Goal: Use online tool/utility: Utilize a website feature to perform a specific function

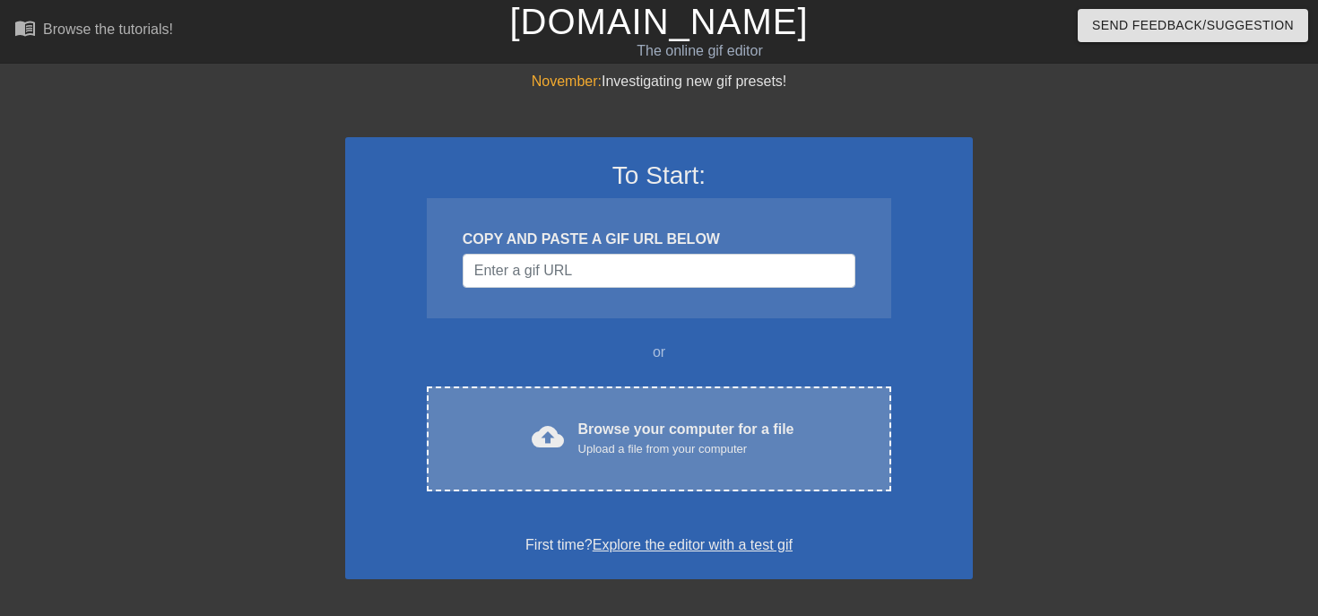
click at [633, 432] on div "Browse your computer for a file Upload a file from your computer" at bounding box center [686, 438] width 216 height 39
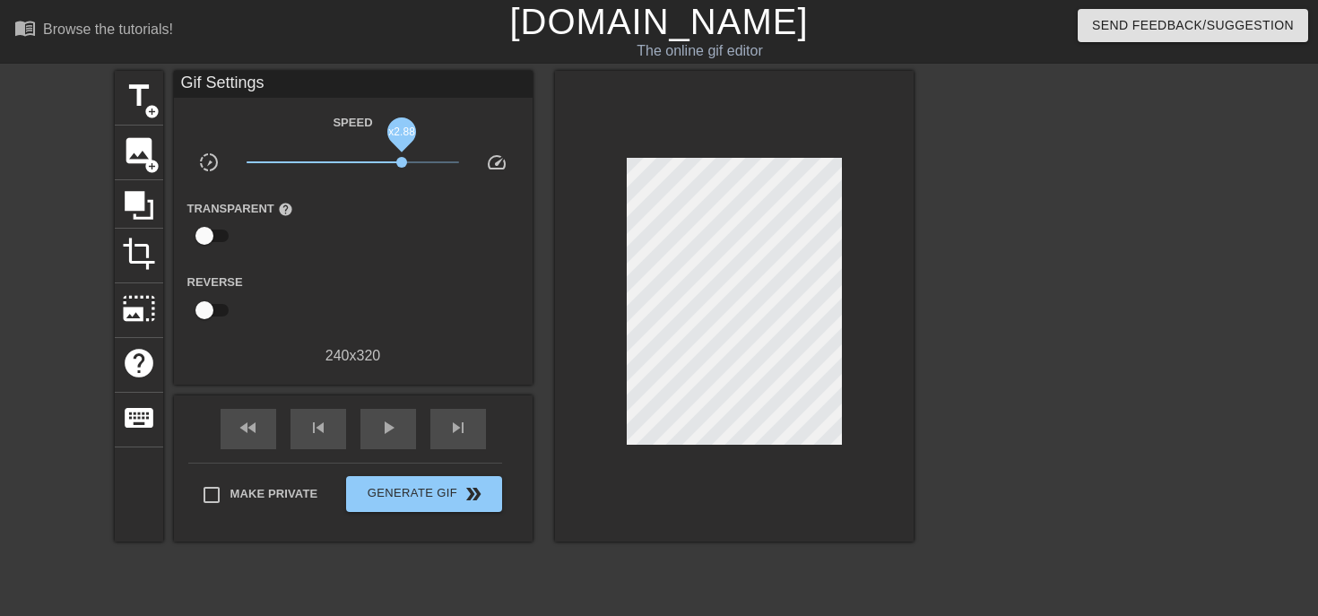
drag, startPoint x: 351, startPoint y: 160, endPoint x: 413, endPoint y: 163, distance: 62.9
click at [407, 163] on span "x2.88" at bounding box center [401, 162] width 11 height 11
click at [140, 161] on span "image" at bounding box center [139, 151] width 34 height 34
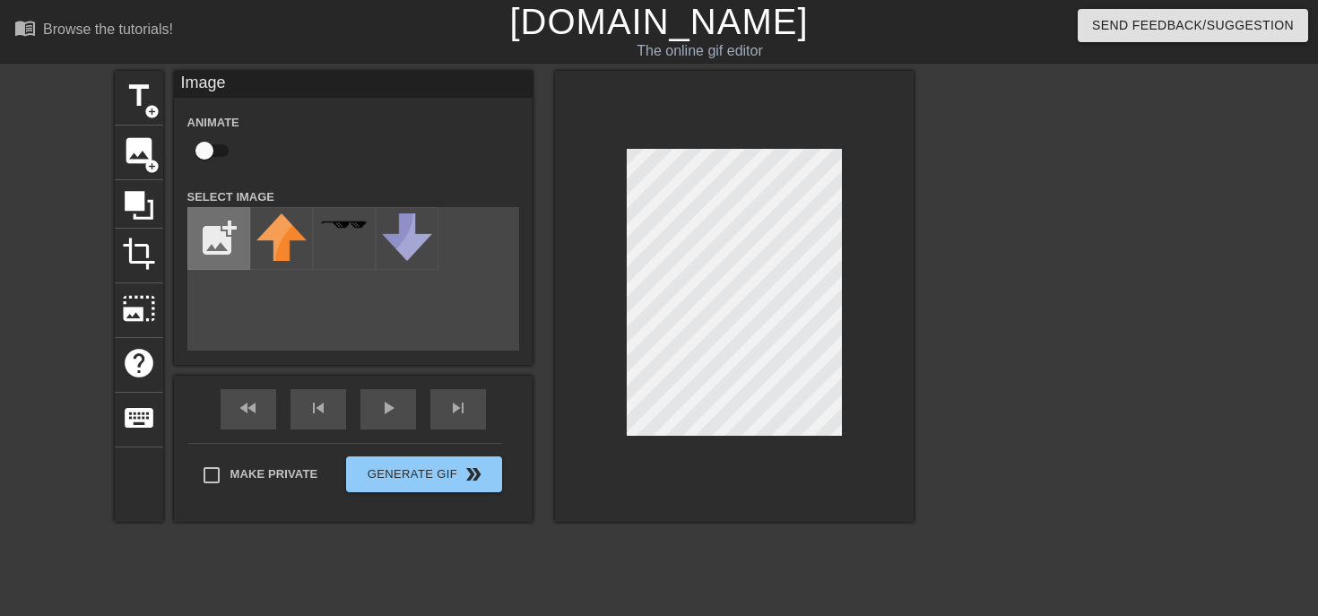
click at [231, 244] on input "file" at bounding box center [218, 238] width 61 height 61
type input "C:\fakepath\IMG_4768.png"
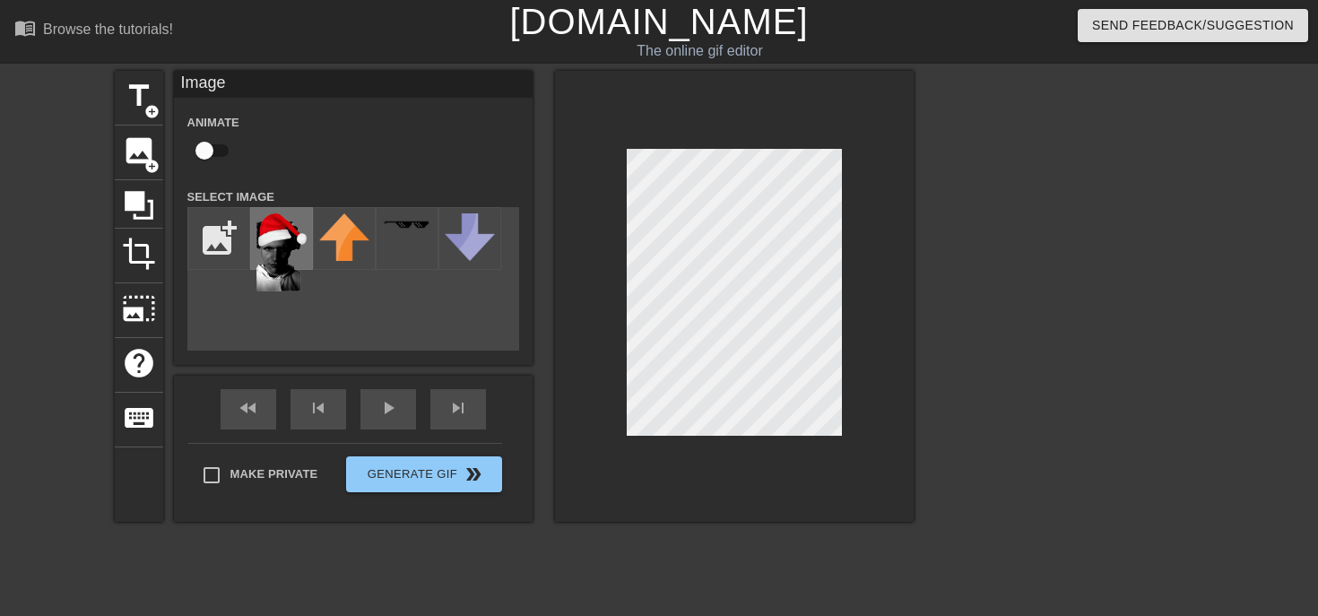
click at [287, 246] on img at bounding box center [281, 252] width 50 height 78
click at [732, 436] on div at bounding box center [734, 296] width 359 height 451
click at [608, 342] on div at bounding box center [734, 296] width 359 height 451
click at [749, 481] on div at bounding box center [734, 296] width 359 height 451
click at [611, 393] on div at bounding box center [734, 296] width 359 height 451
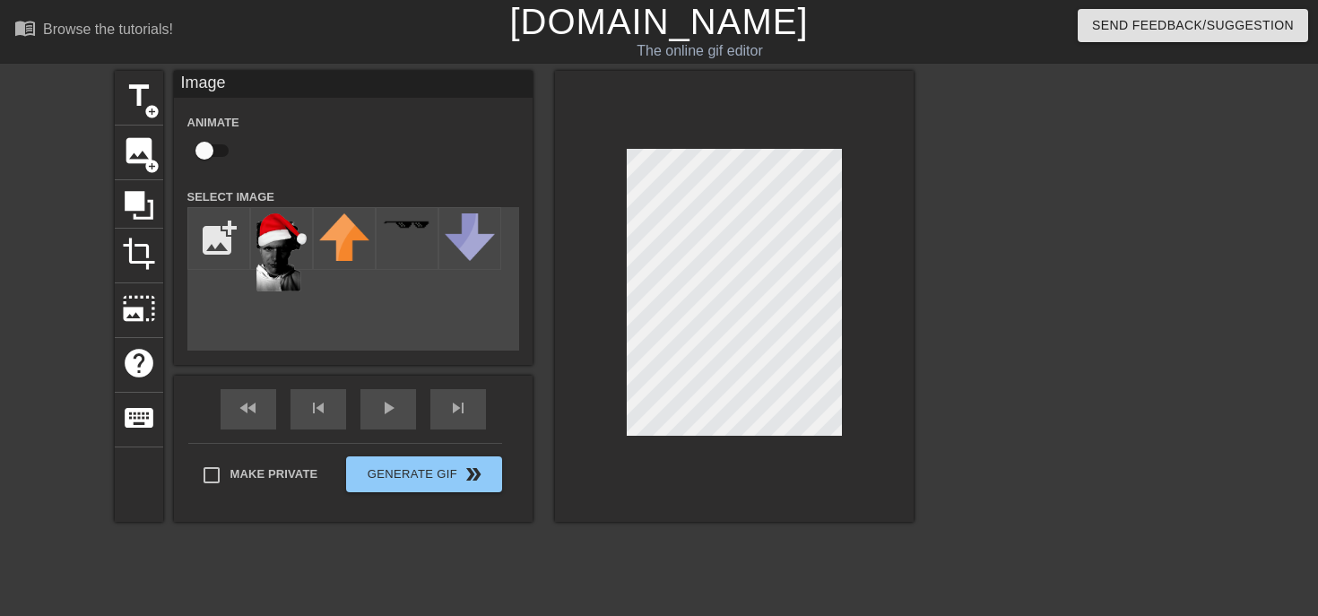
click at [962, 308] on div at bounding box center [1069, 340] width 269 height 538
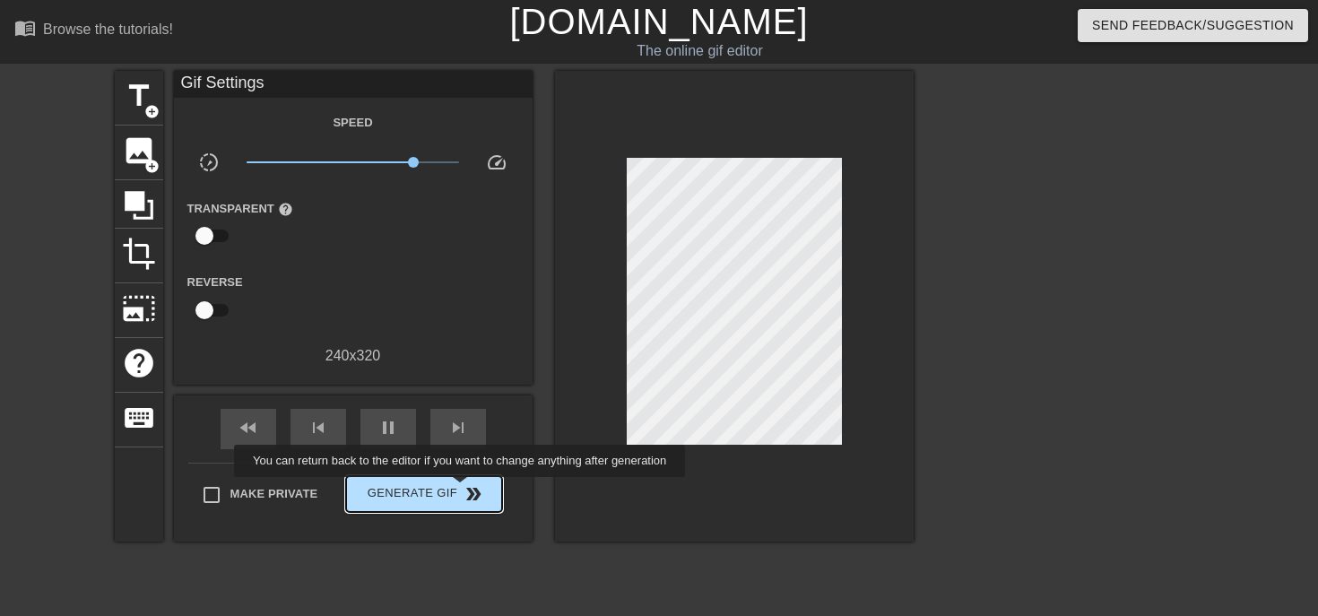
click at [471, 492] on span "double_arrow" at bounding box center [474, 494] width 22 height 22
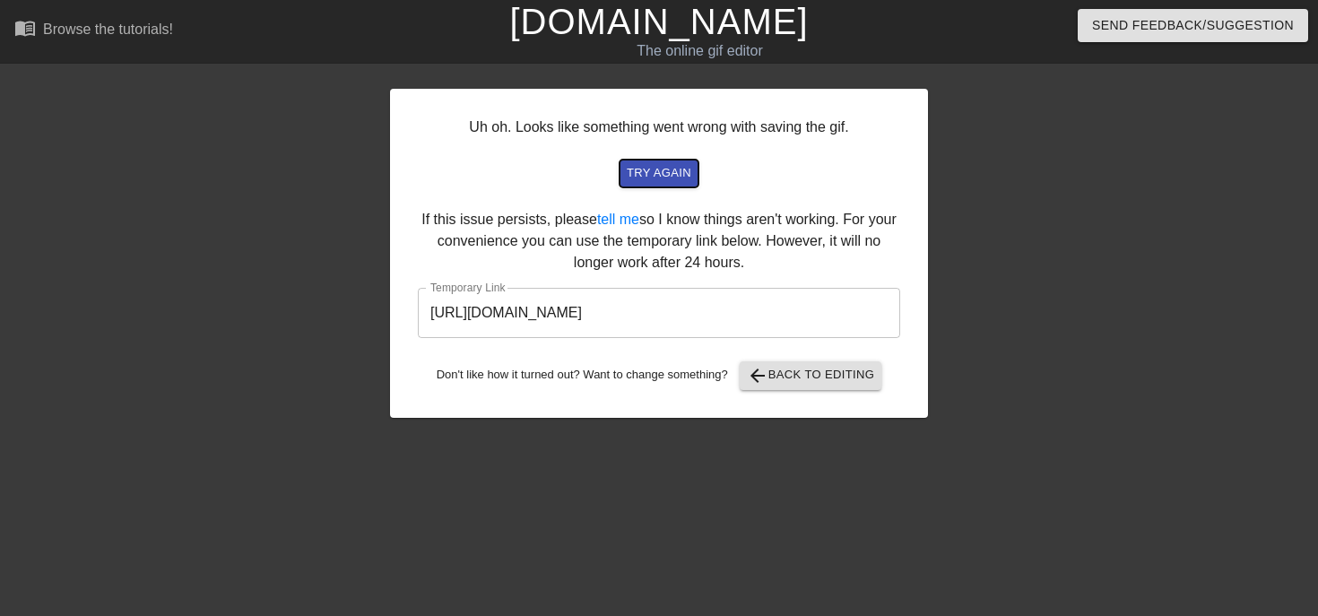
click at [668, 178] on span "try again" at bounding box center [659, 173] width 65 height 21
click at [700, 312] on input "[URL][DOMAIN_NAME]" at bounding box center [659, 313] width 482 height 50
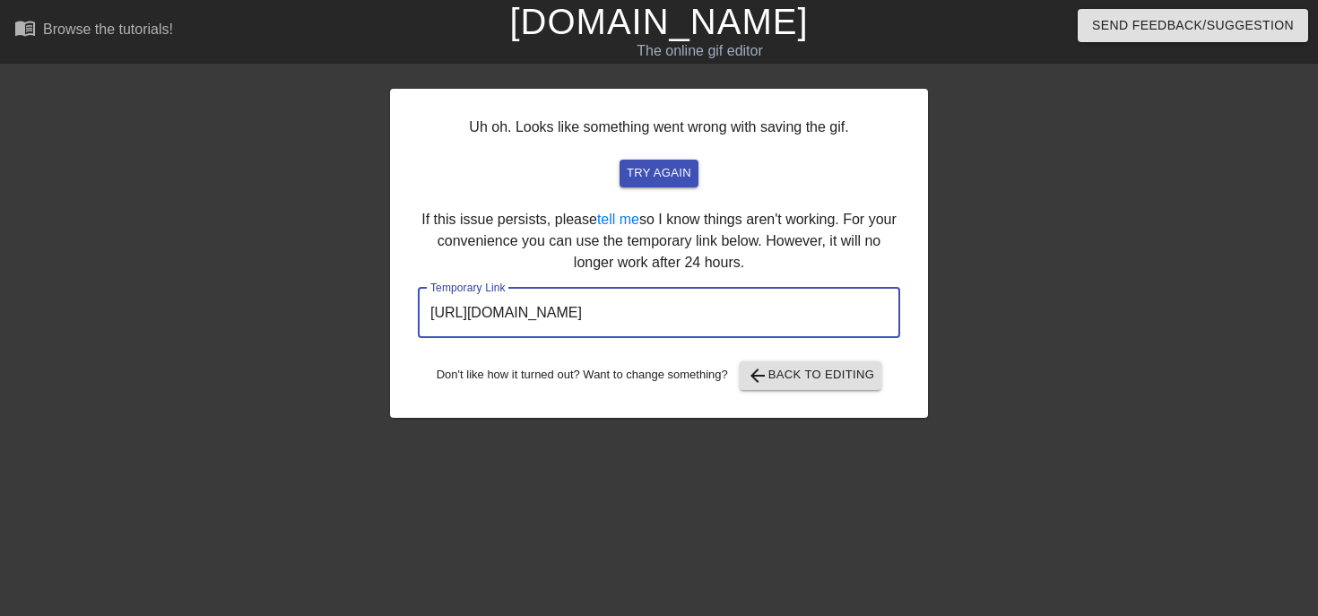
click at [700, 312] on input "[URL][DOMAIN_NAME]" at bounding box center [659, 313] width 482 height 50
